Goal: Task Accomplishment & Management: Use online tool/utility

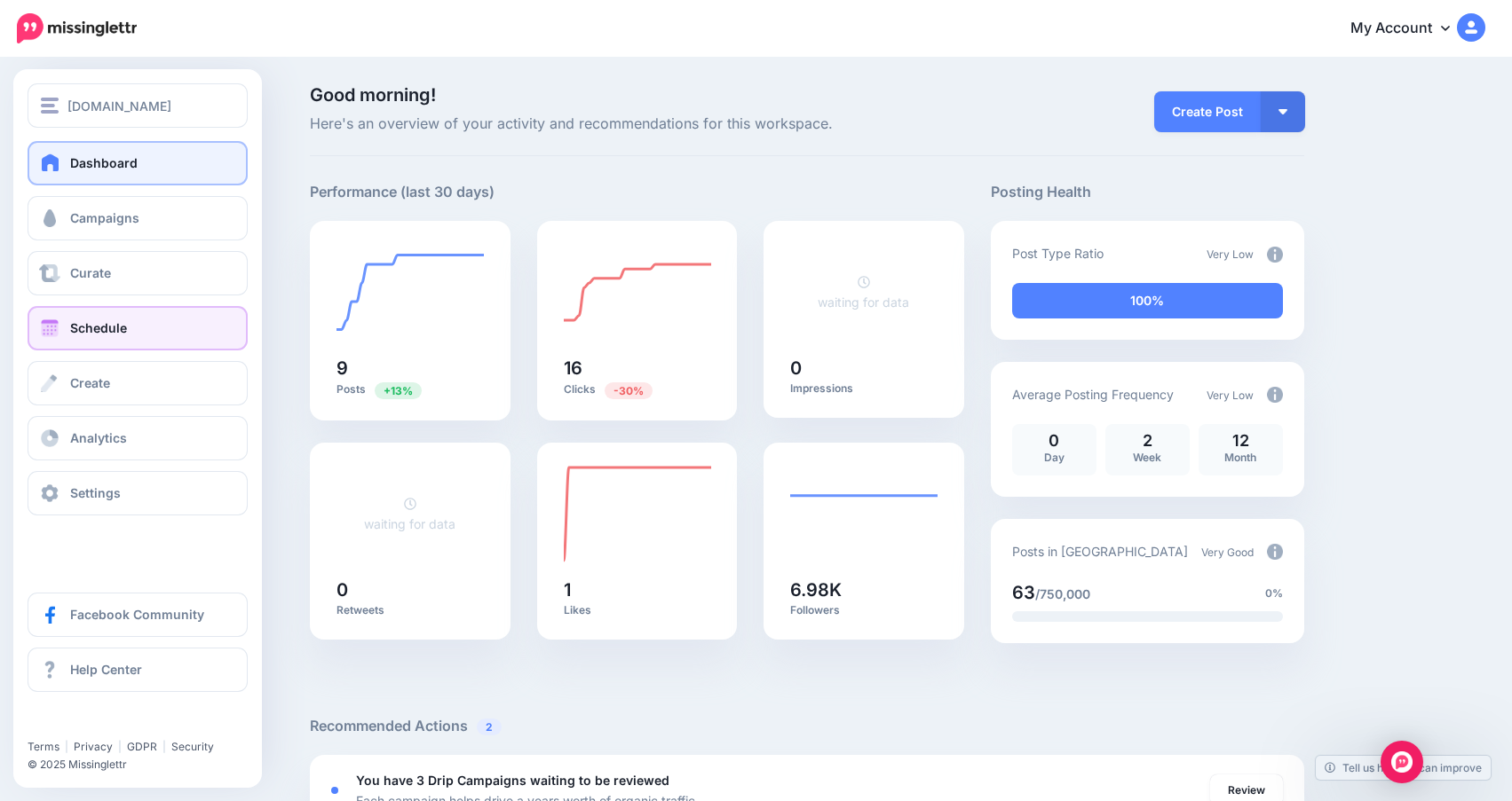
click at [135, 324] on link "Schedule" at bounding box center [138, 328] width 220 height 45
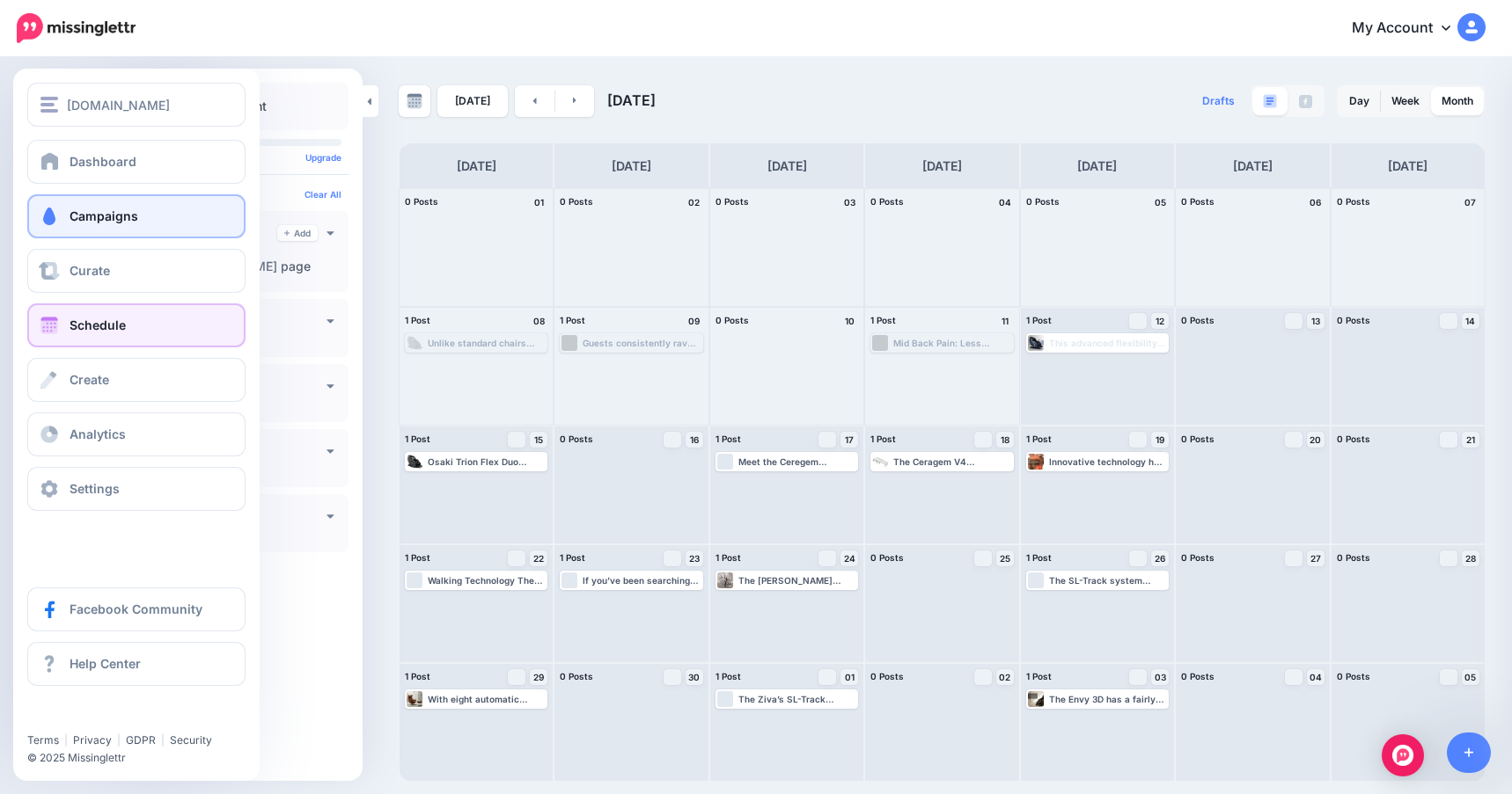
click at [156, 212] on link "Campaigns" at bounding box center [137, 216] width 219 height 44
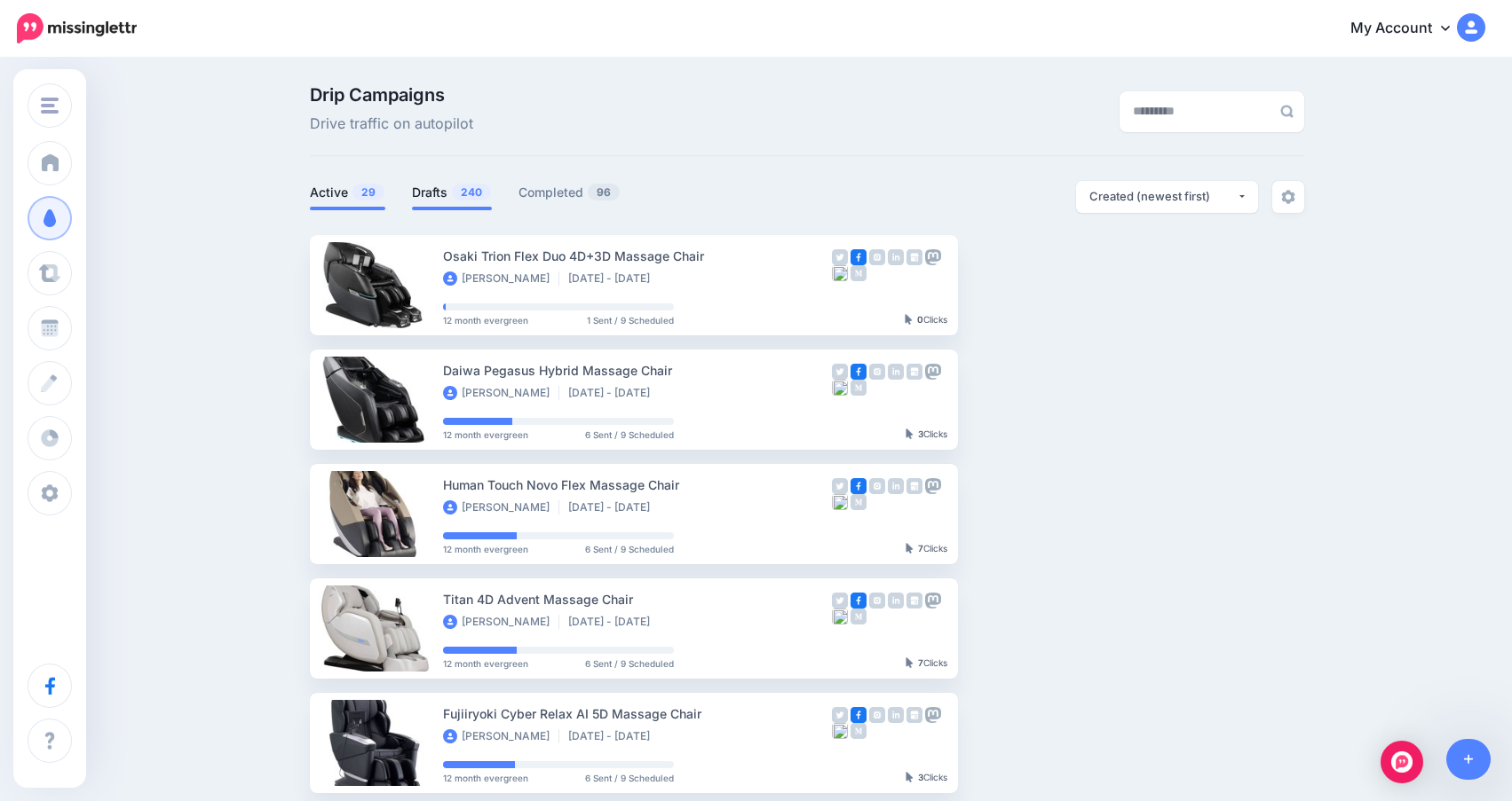
click at [443, 193] on link "Drafts 240" at bounding box center [452, 192] width 79 height 21
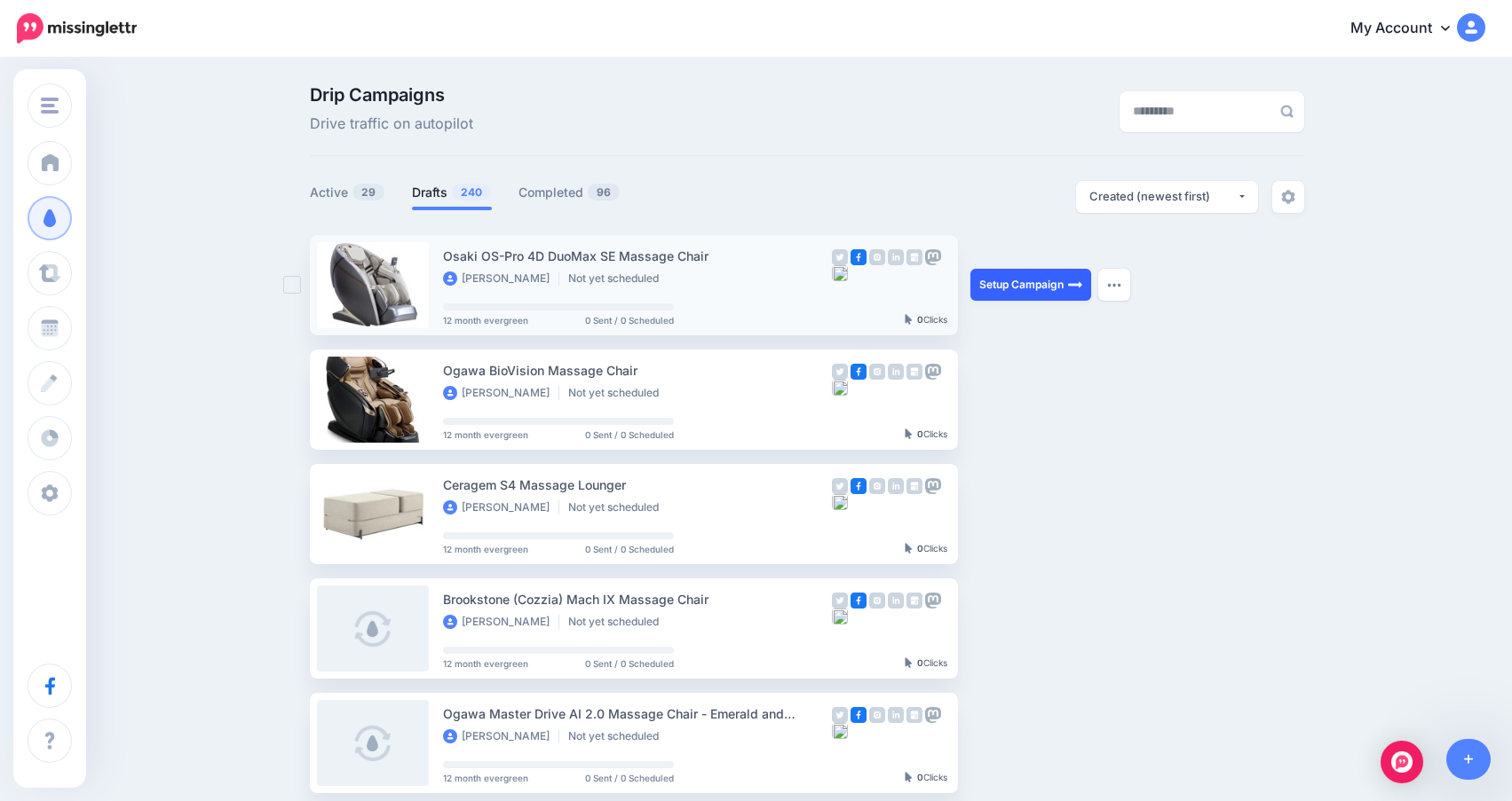
click at [1030, 294] on link "Setup Campaign" at bounding box center [1031, 285] width 121 height 32
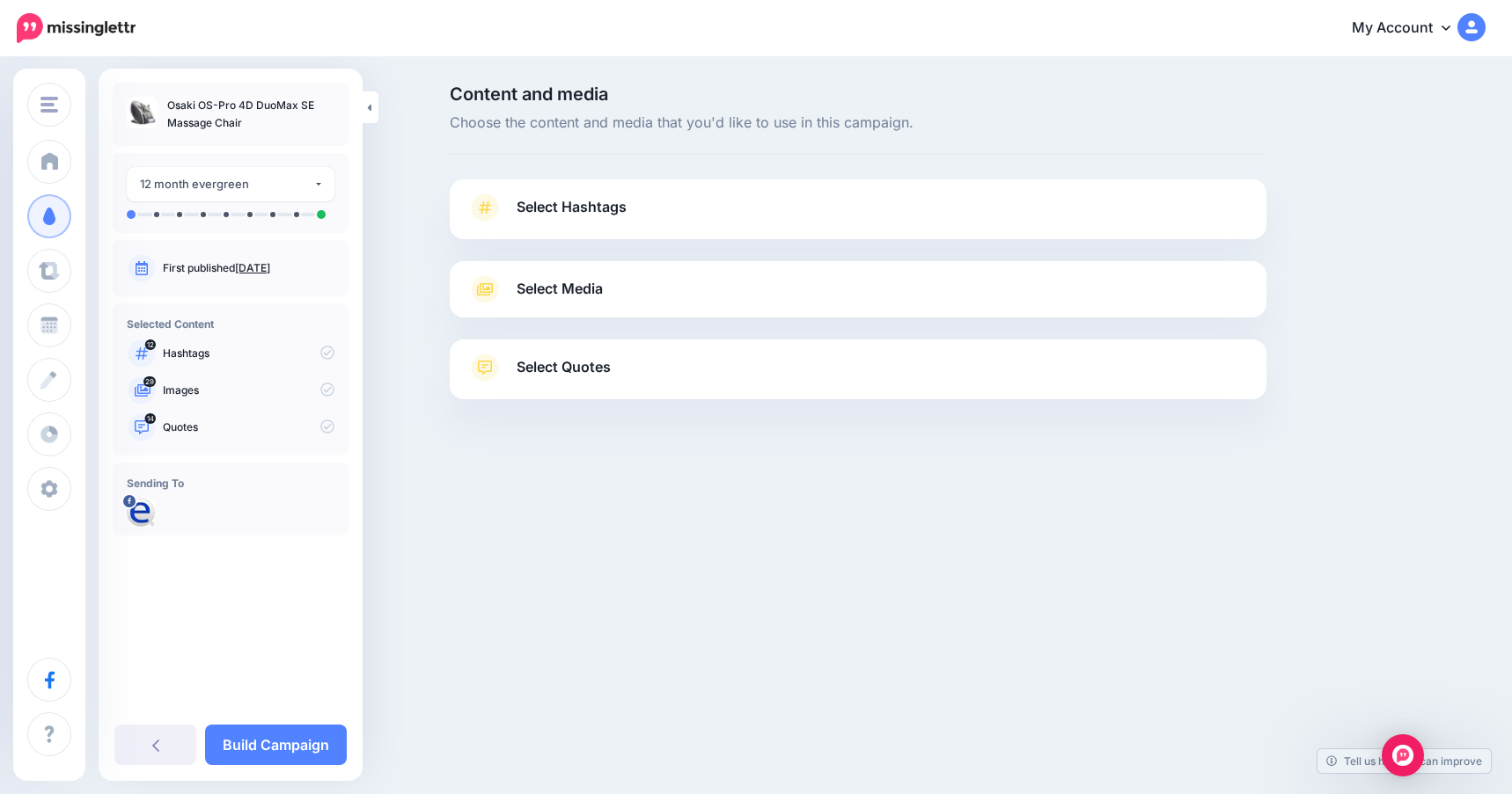
click at [753, 225] on link "Select Hashtags" at bounding box center [858, 216] width 782 height 45
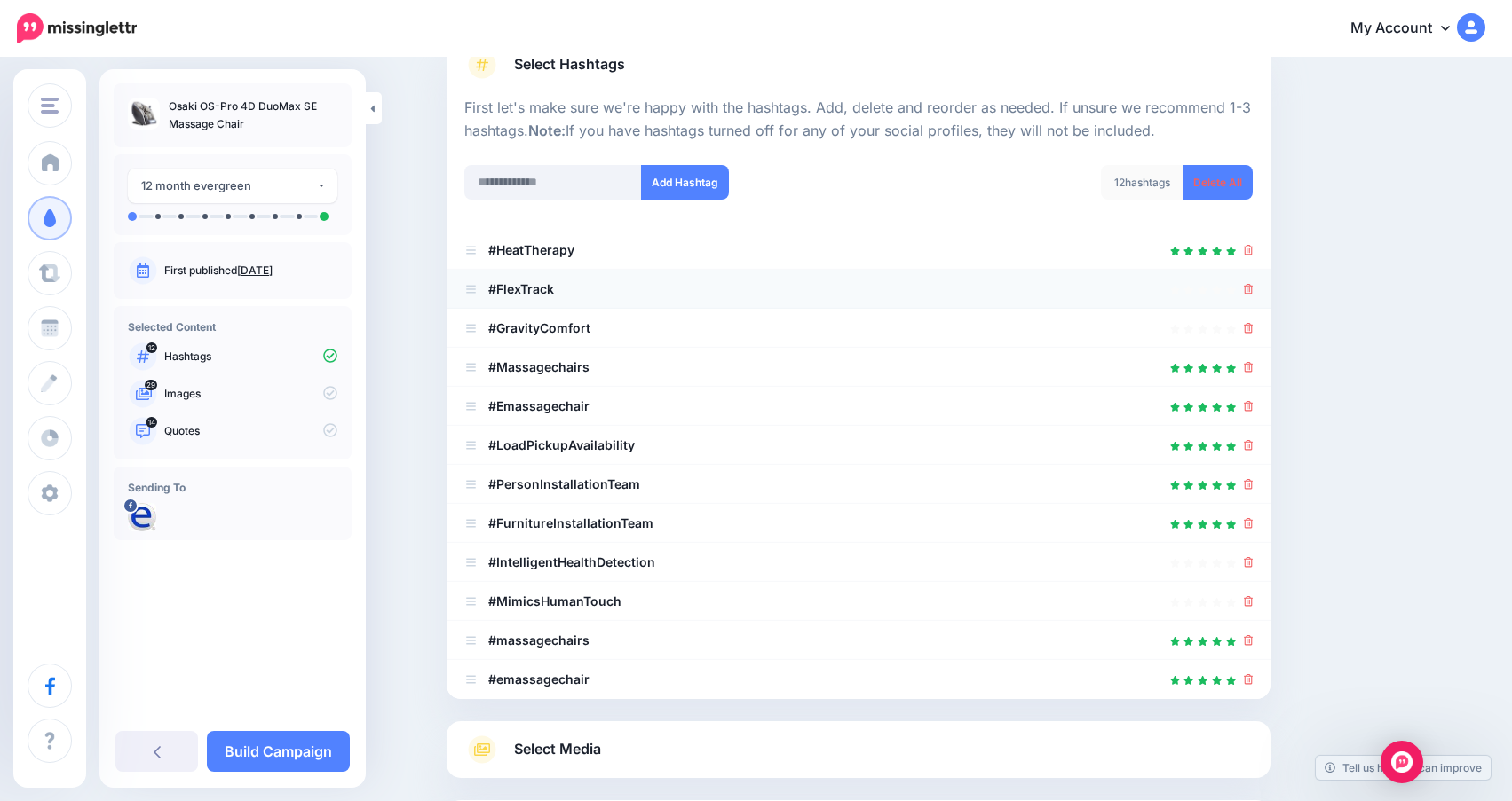
scroll to position [88, 0]
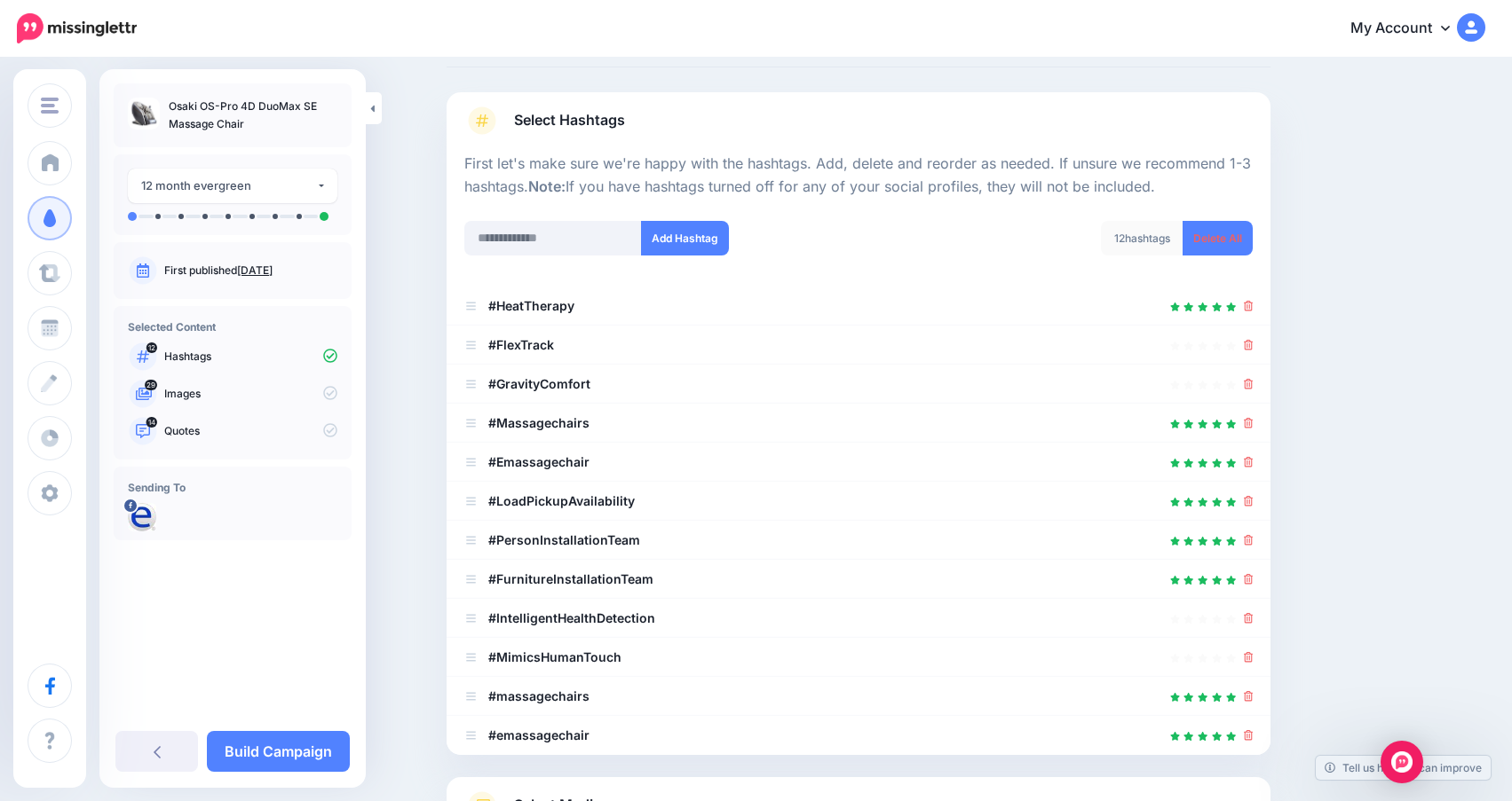
click at [749, 106] on link "Select Hashtags" at bounding box center [859, 129] width 788 height 46
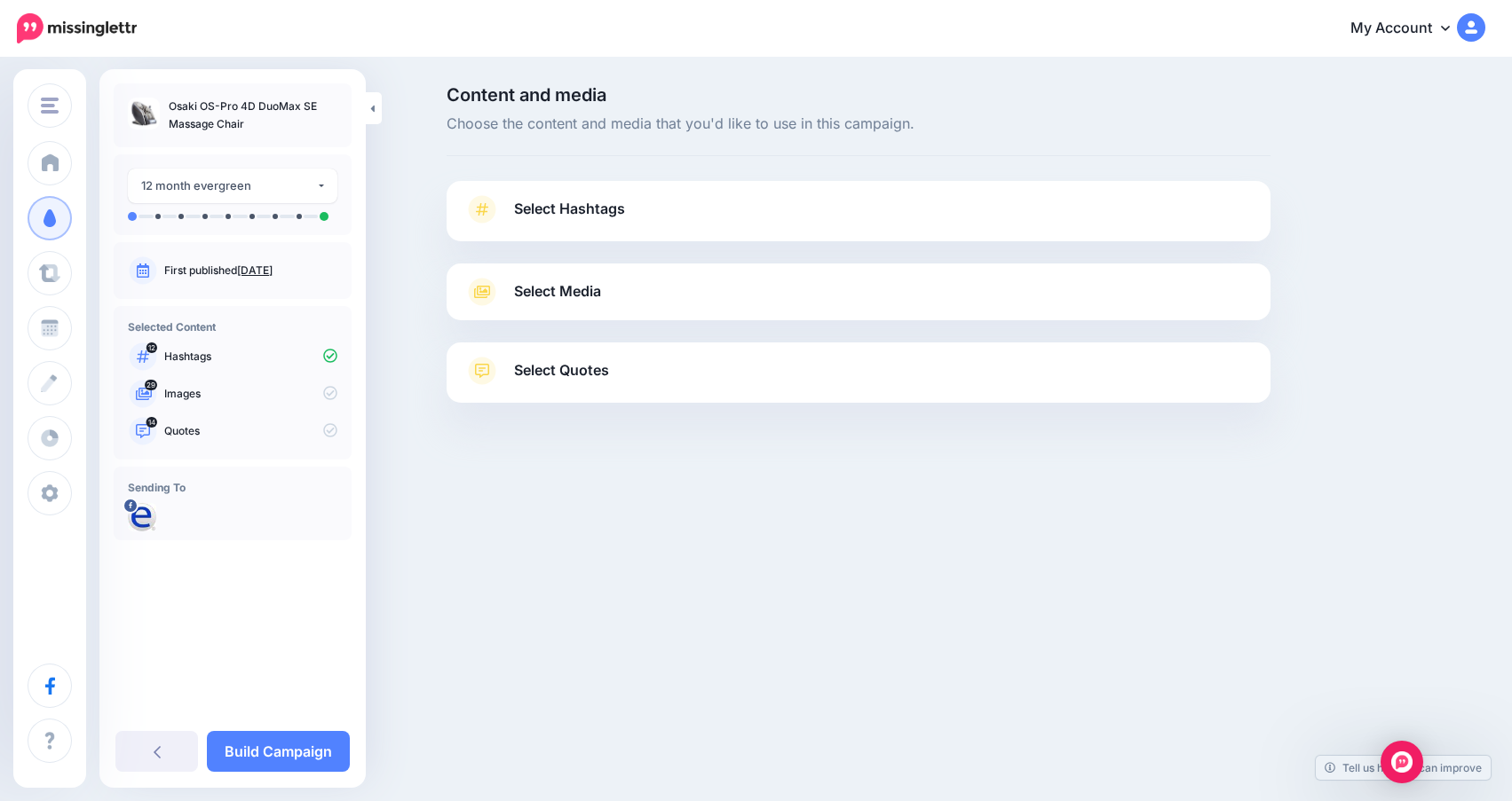
scroll to position [0, 0]
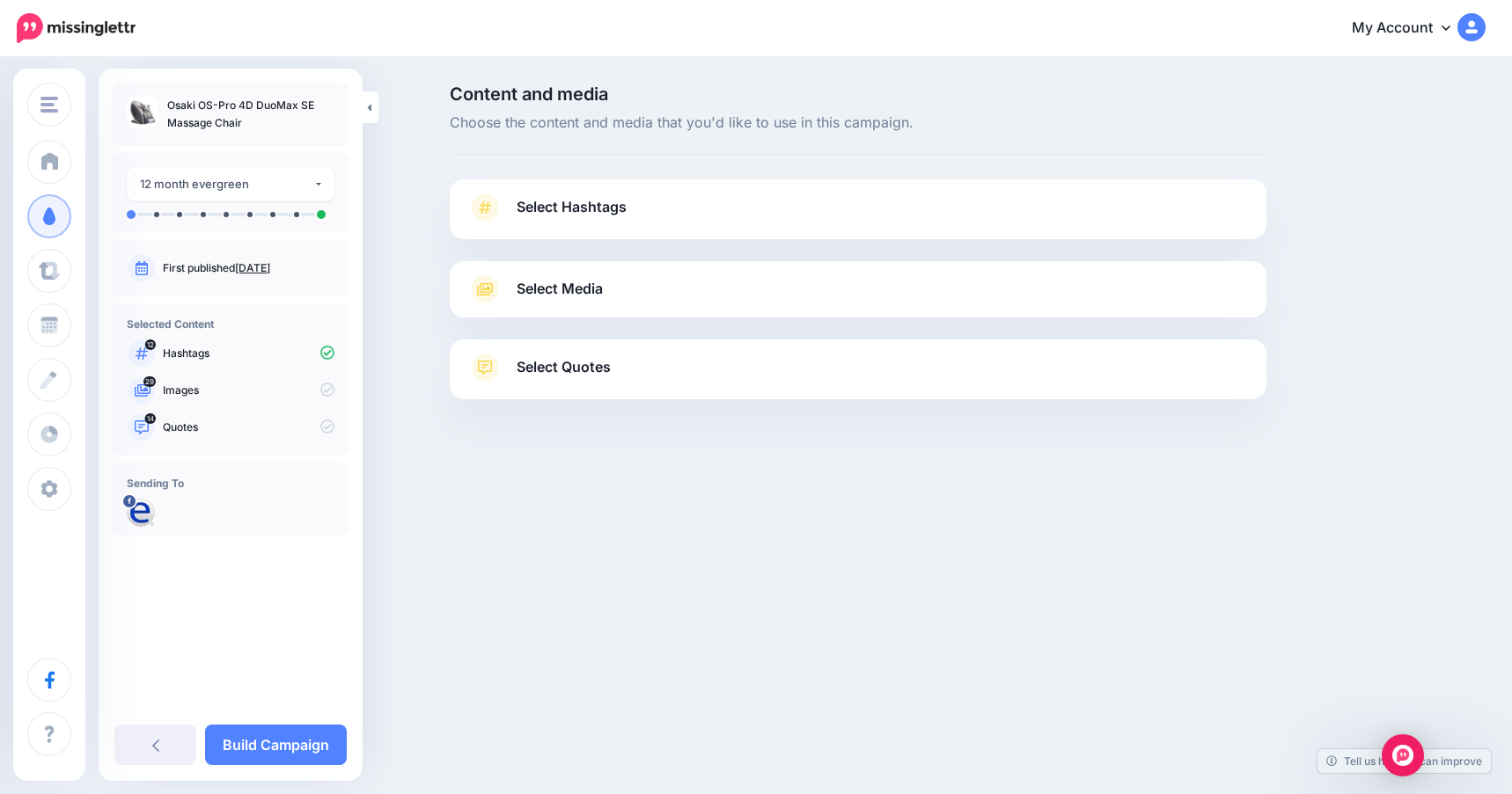
click at [671, 309] on div "Select Media Next, let's make sure we have the best media for this campaign. De…" at bounding box center [858, 289] width 817 height 56
click at [713, 290] on link "Select Media" at bounding box center [858, 289] width 782 height 29
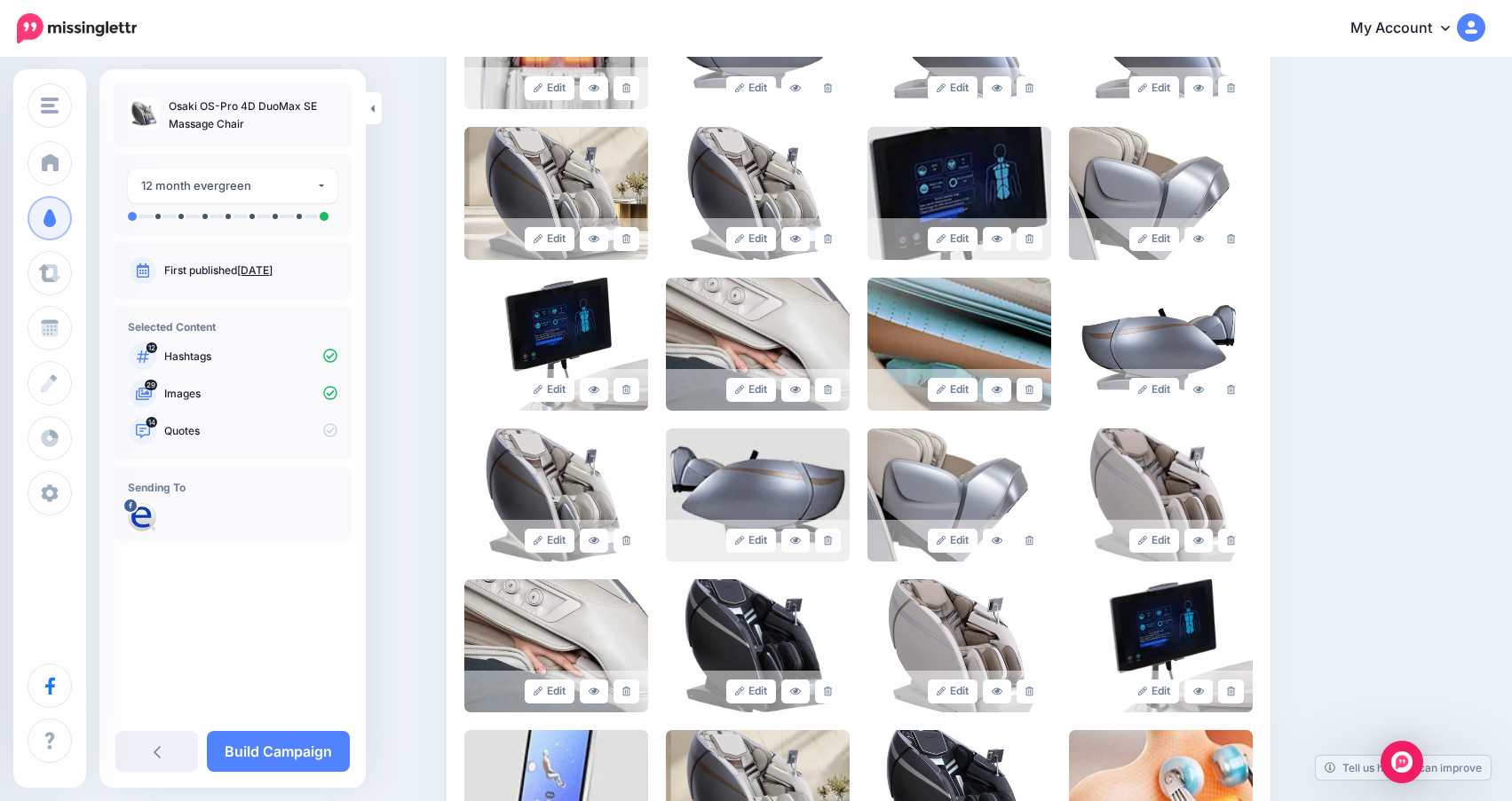
scroll to position [974, 0]
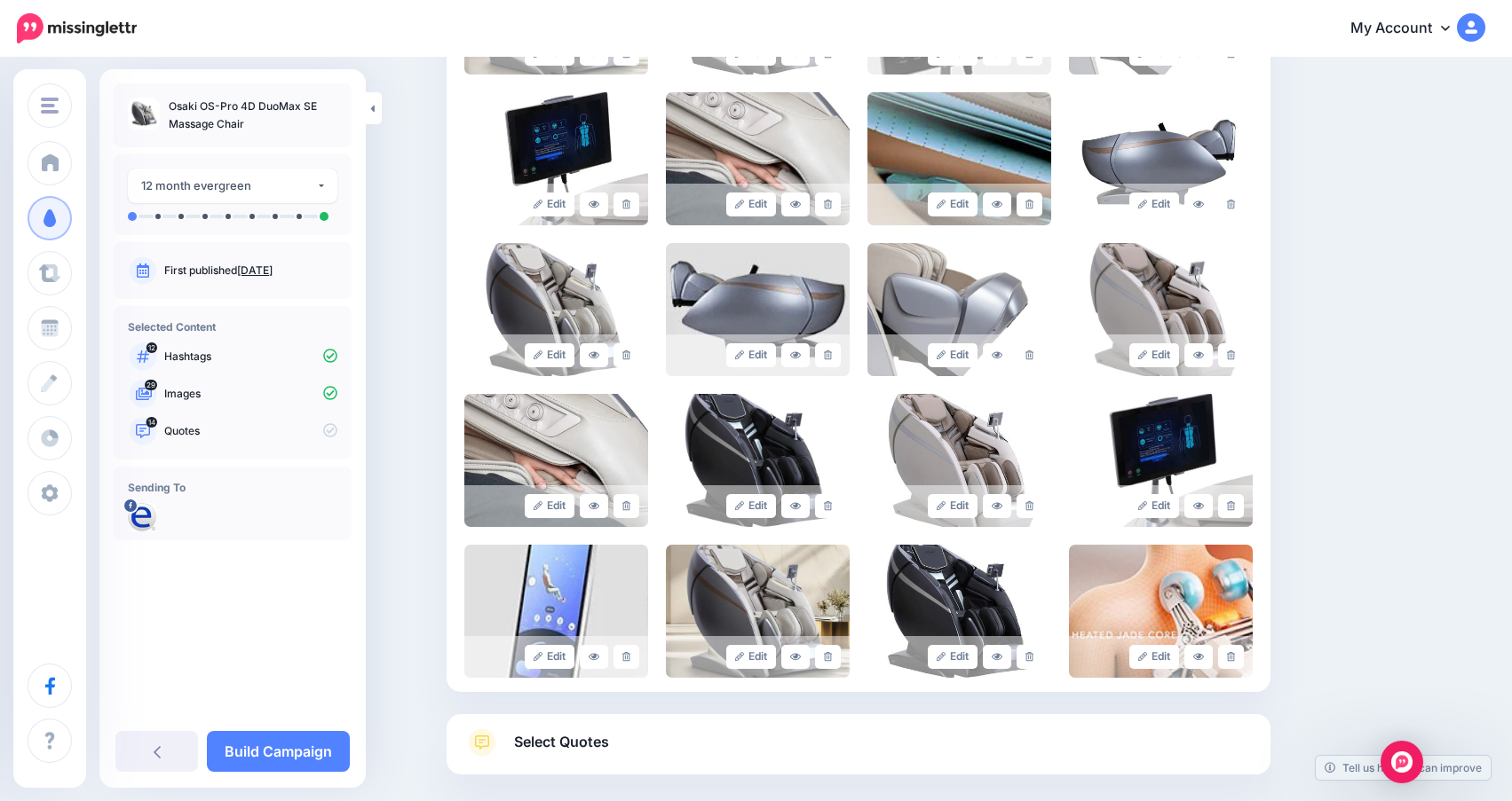
click at [690, 759] on link "Select Quotes" at bounding box center [859, 751] width 788 height 46
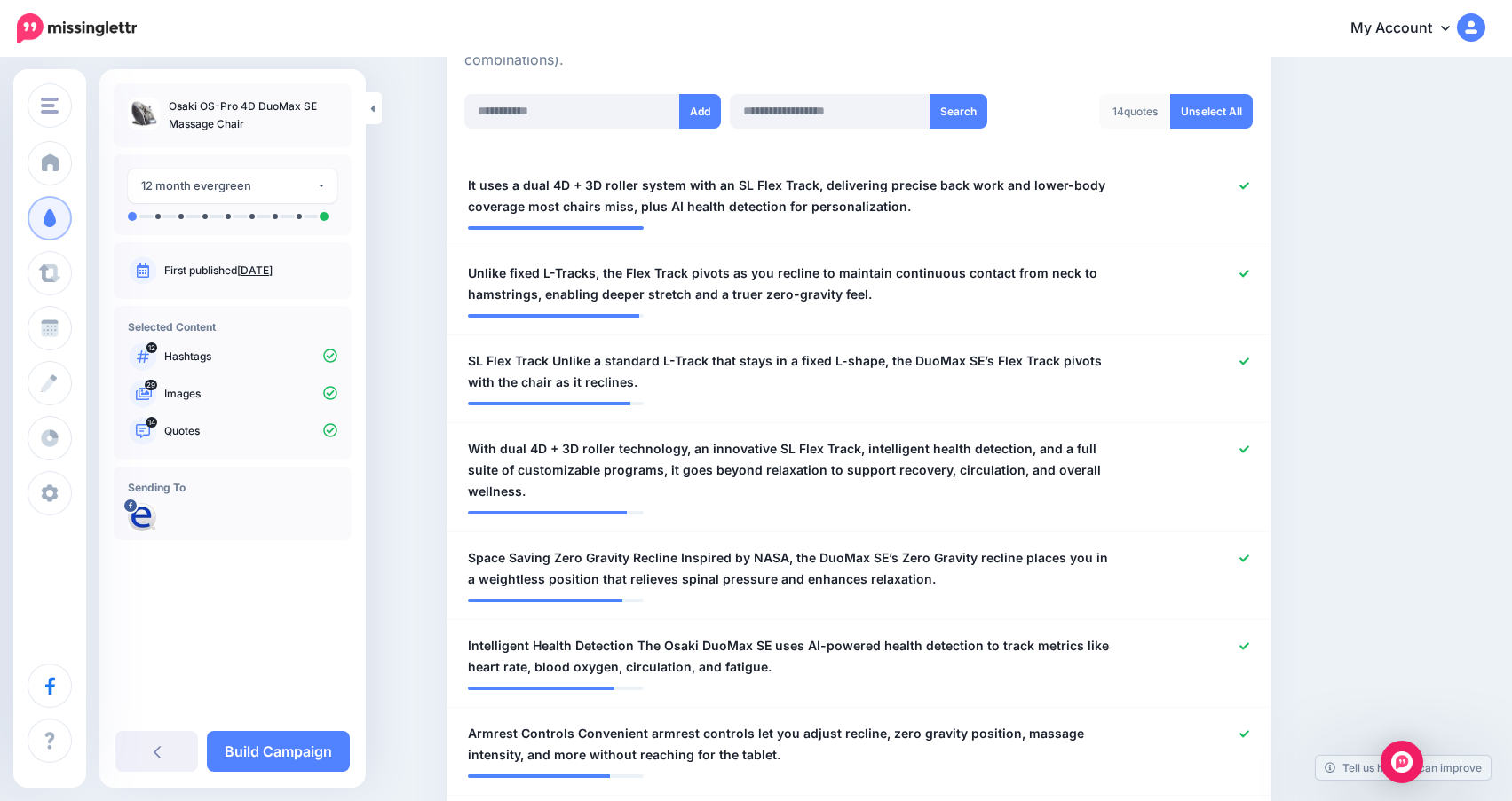
scroll to position [440, 0]
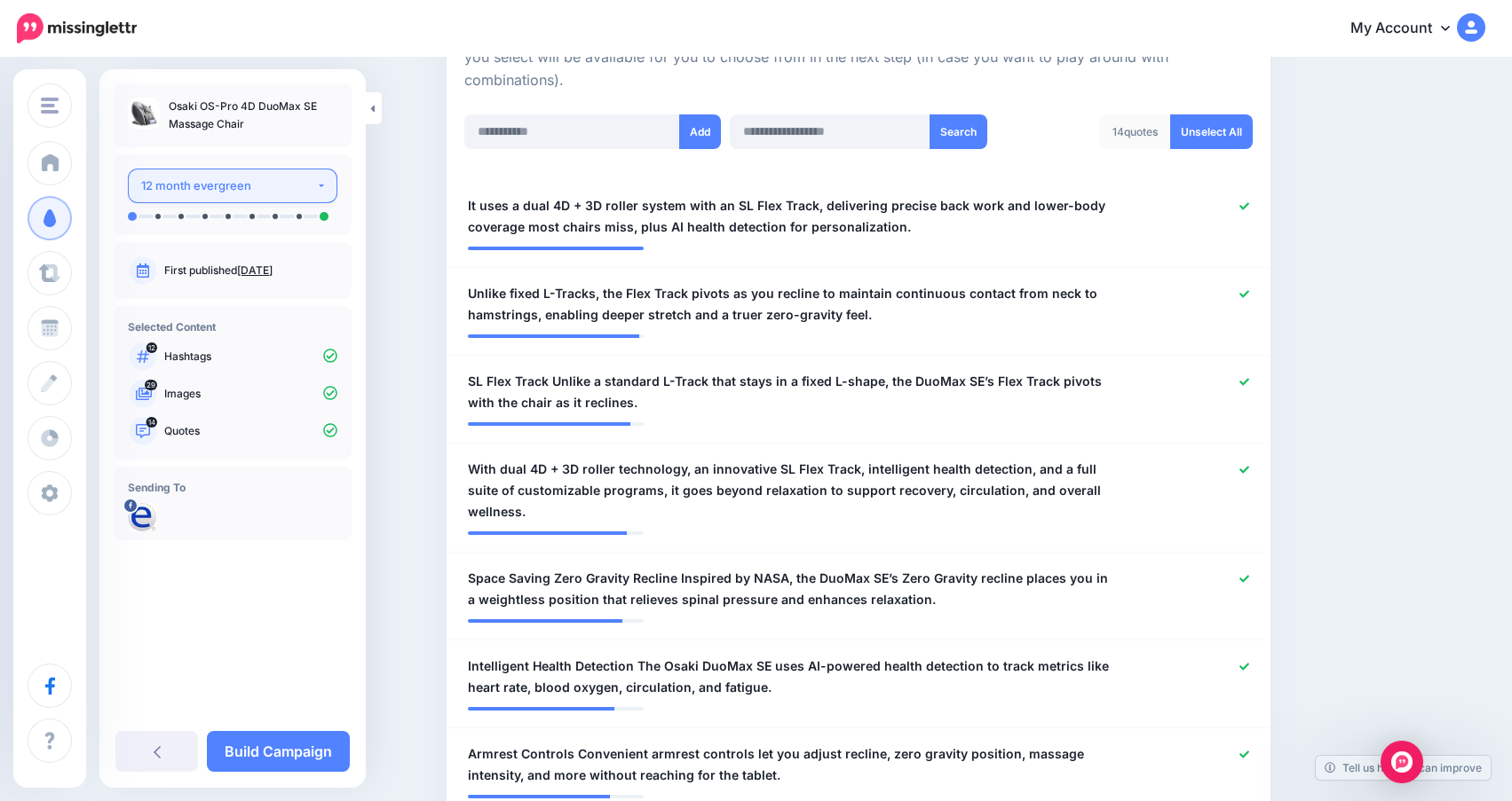
click at [184, 188] on div "12 month evergreen" at bounding box center [228, 186] width 175 height 21
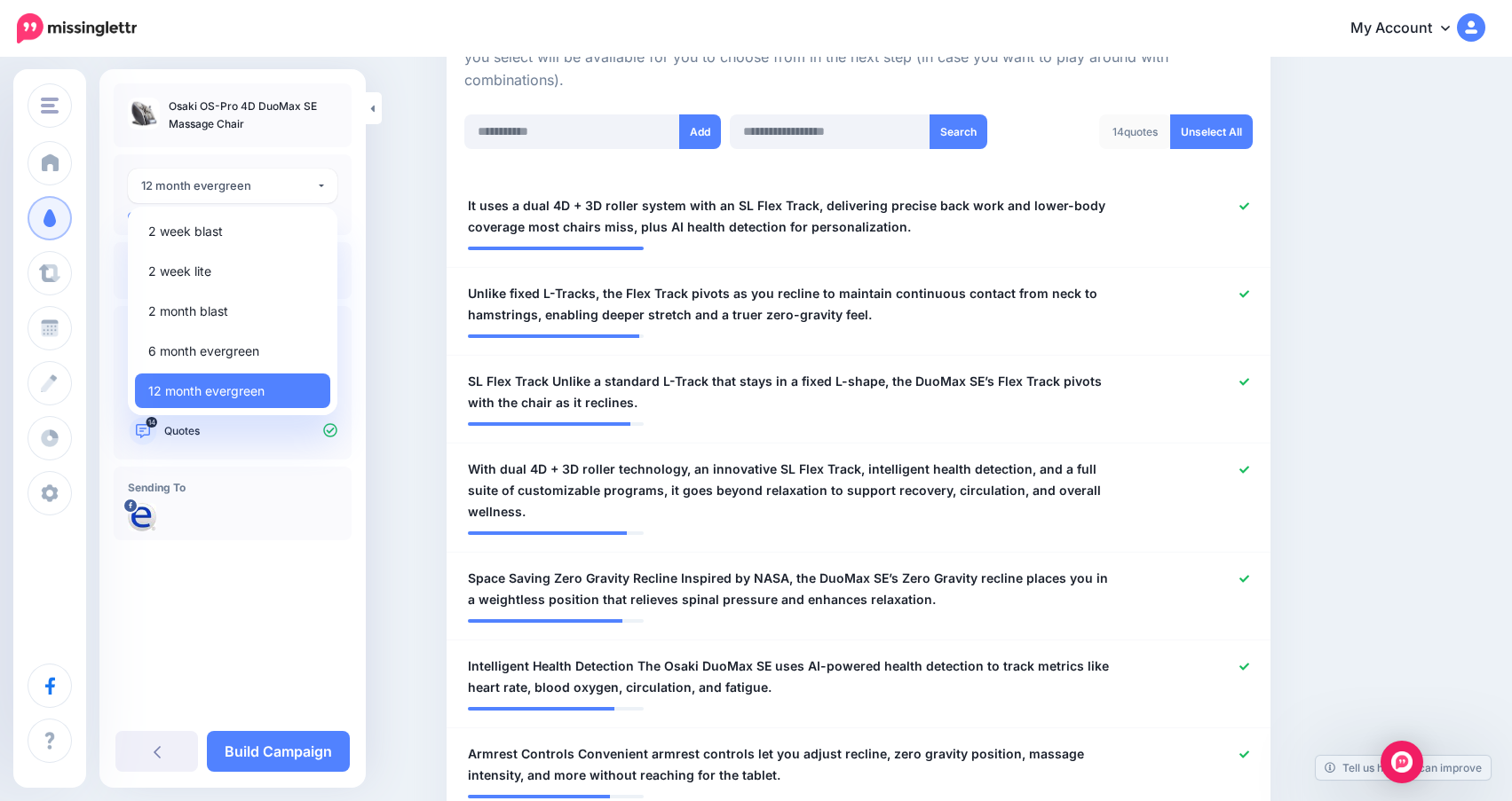
click at [256, 661] on div "**********" at bounding box center [232, 393] width 266 height 619
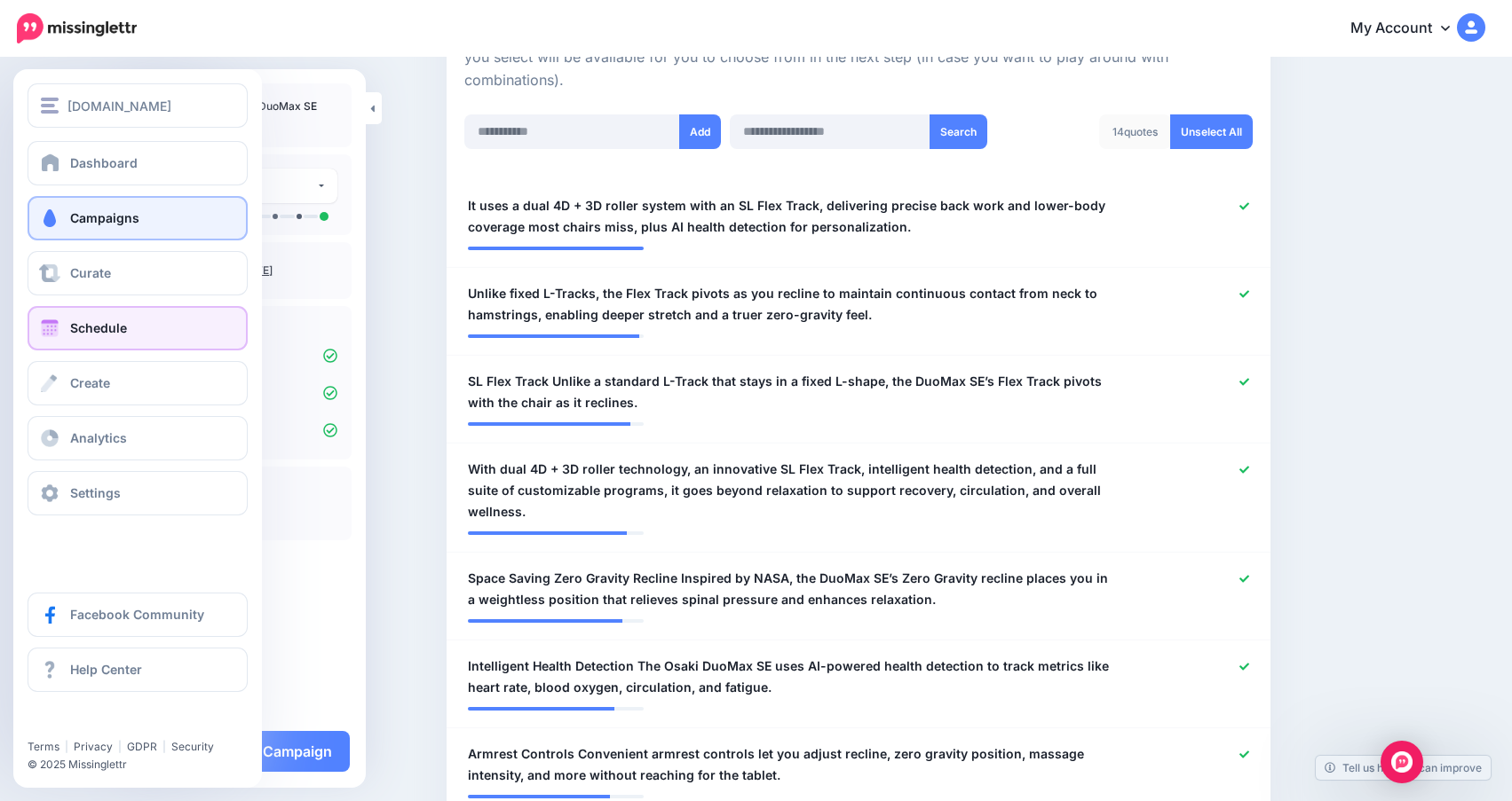
click at [134, 323] on link "Schedule" at bounding box center [138, 328] width 220 height 45
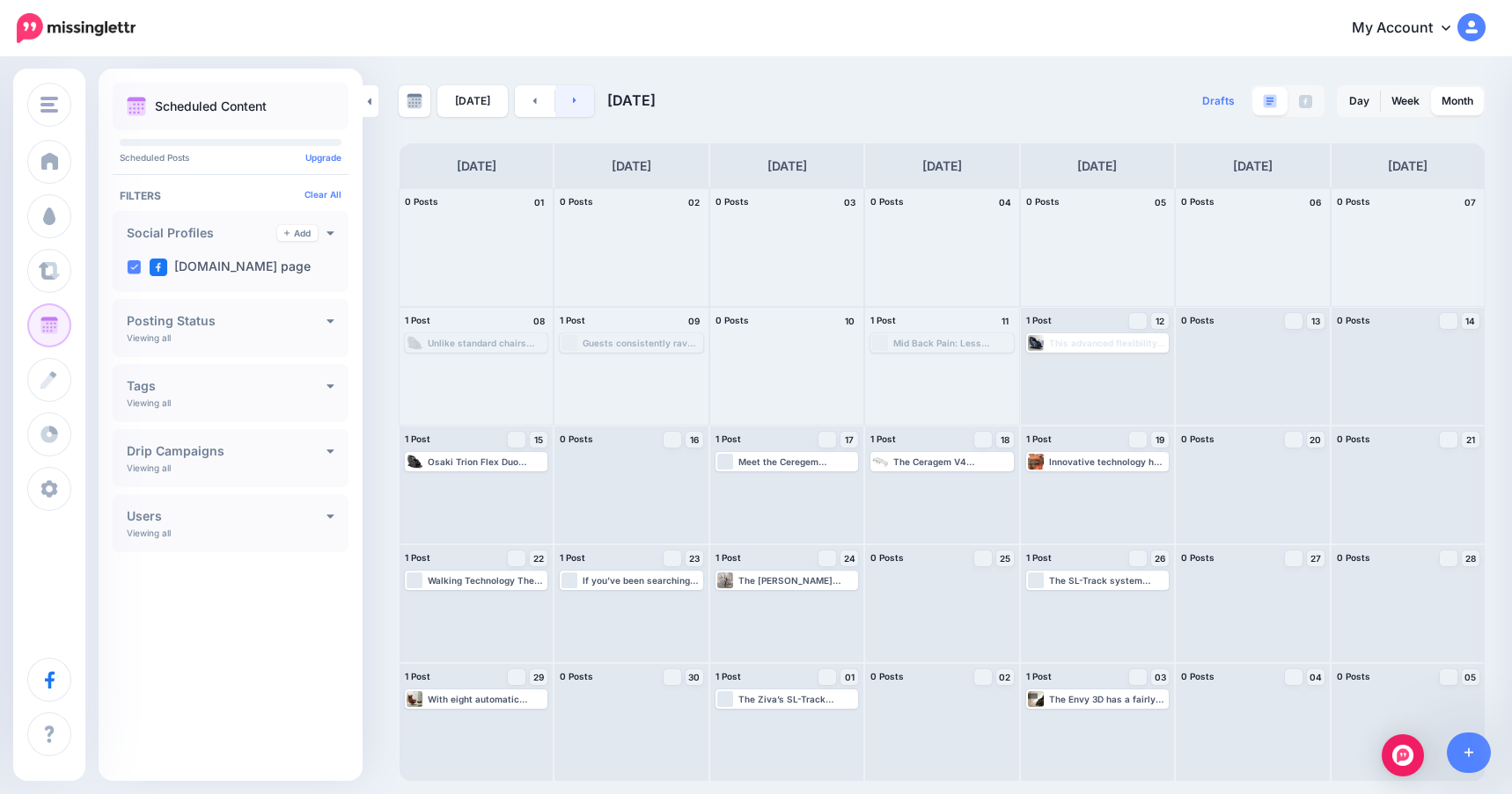
click at [573, 103] on icon at bounding box center [575, 100] width 4 height 11
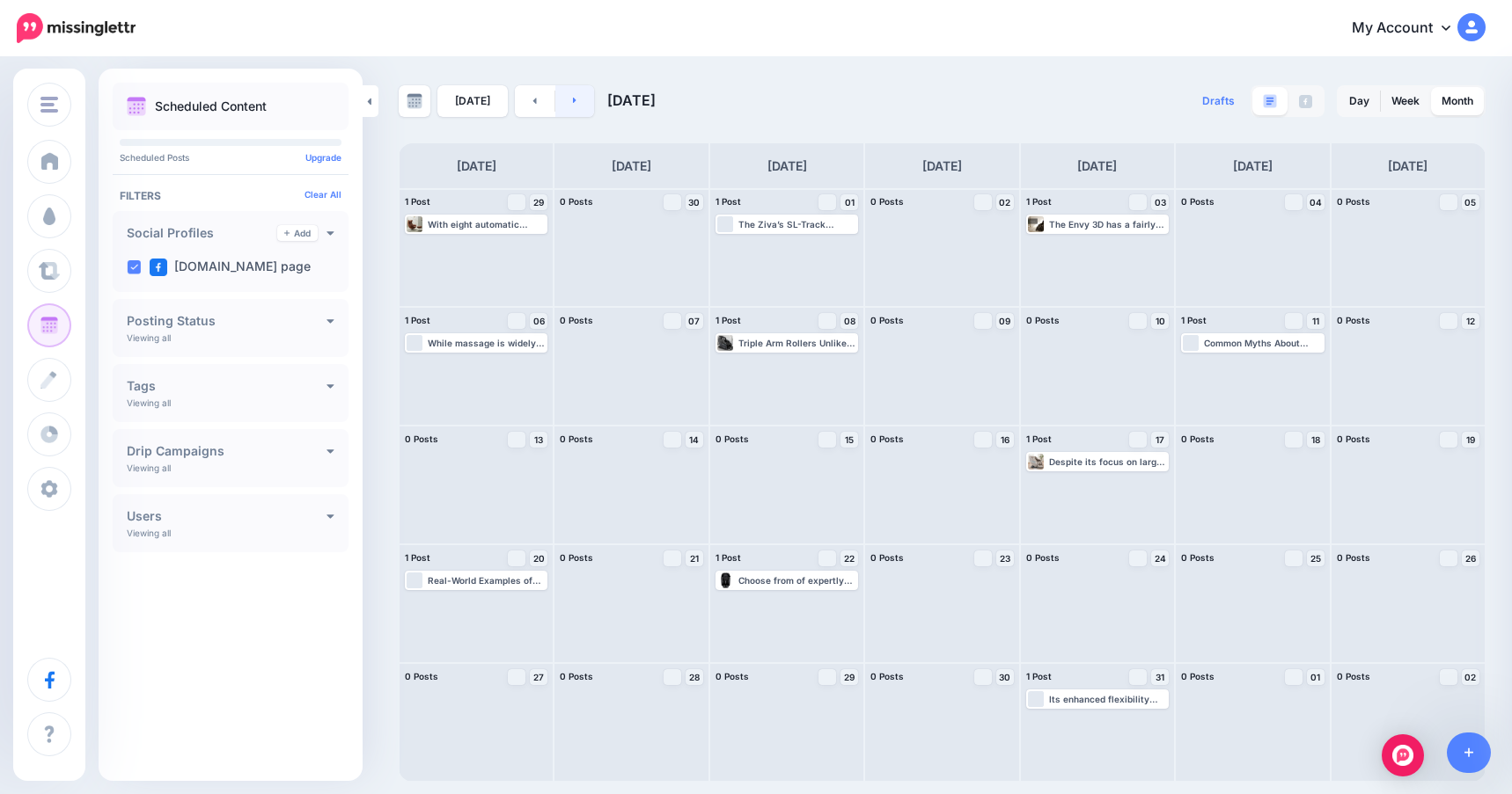
click at [573, 103] on icon at bounding box center [575, 100] width 4 height 11
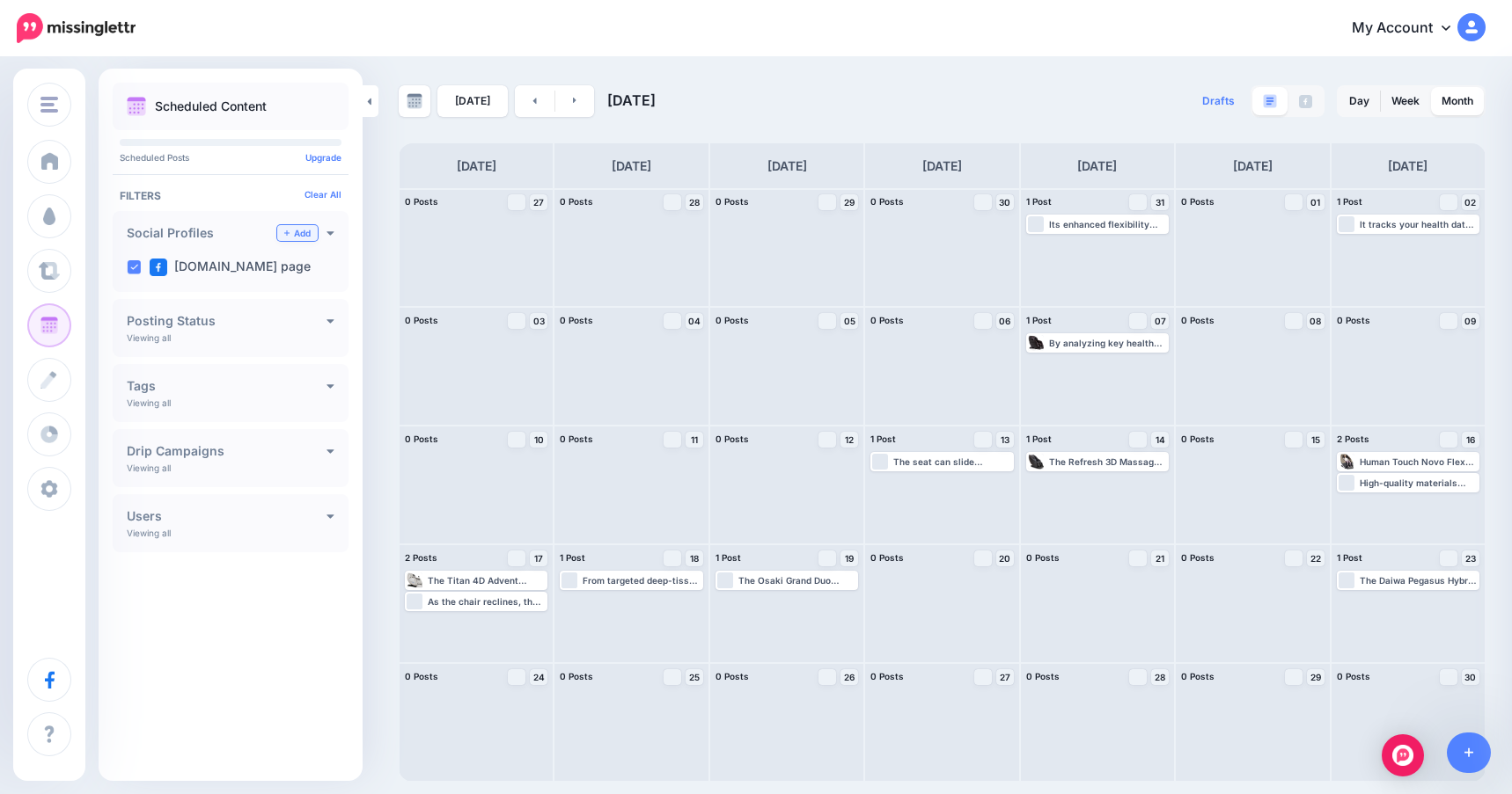
click at [298, 227] on link "Add" at bounding box center [297, 233] width 40 height 16
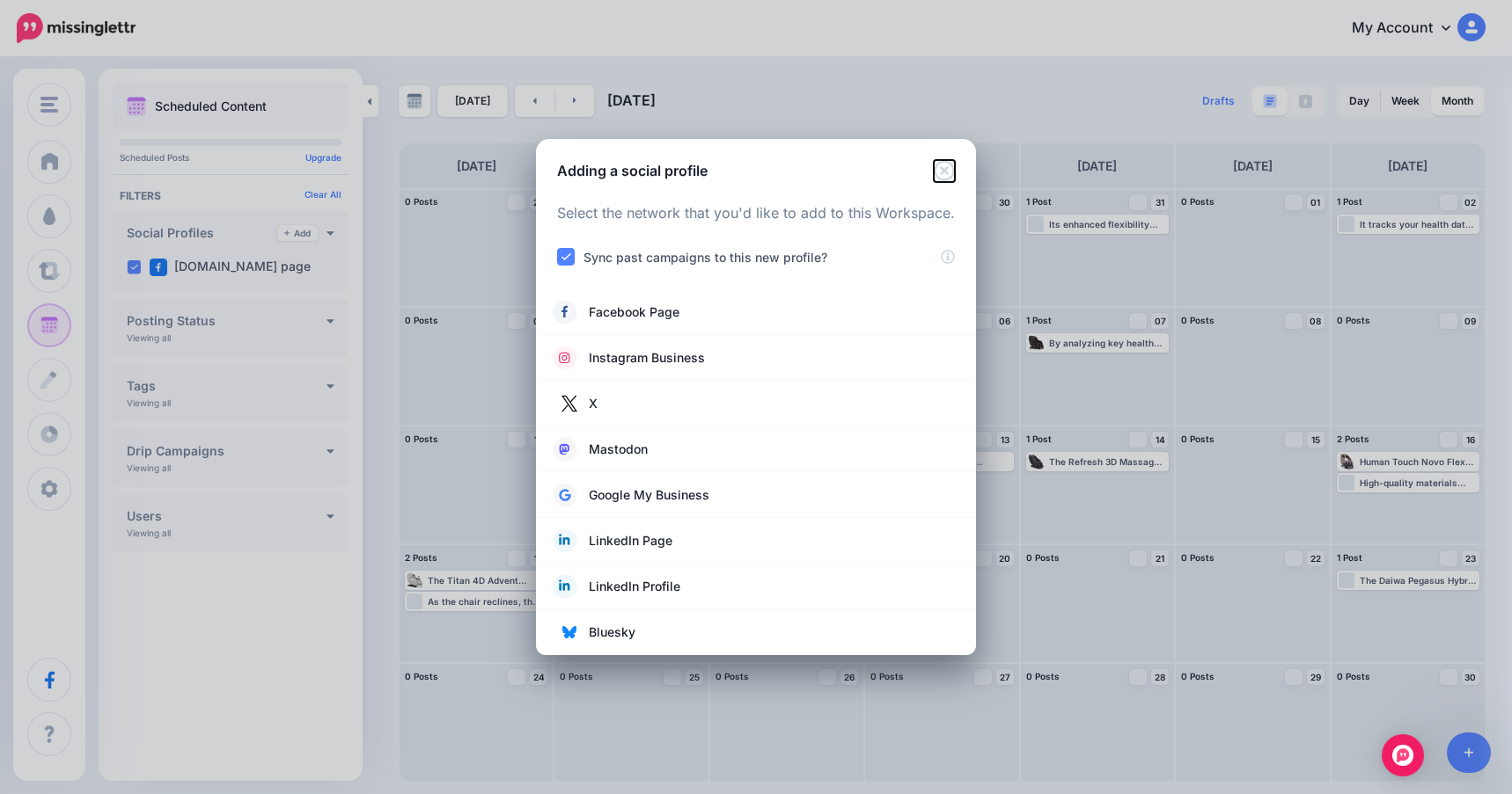
click at [949, 169] on icon "Close" at bounding box center [944, 170] width 21 height 21
